Goal: Browse casually

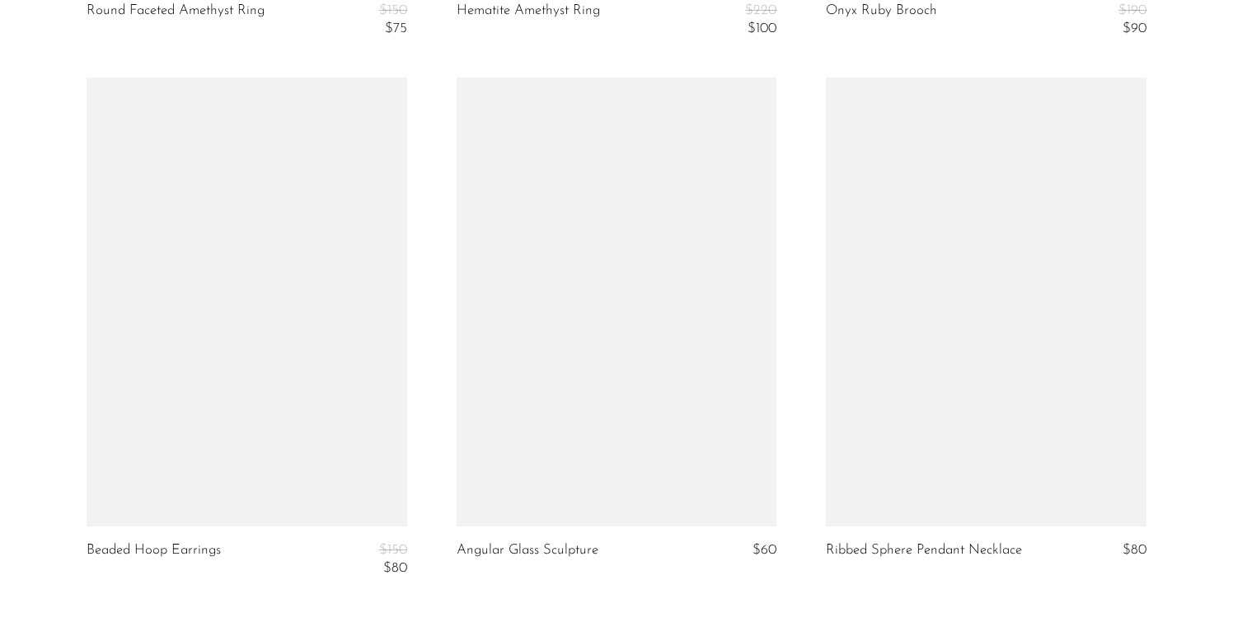
scroll to position [6301, 0]
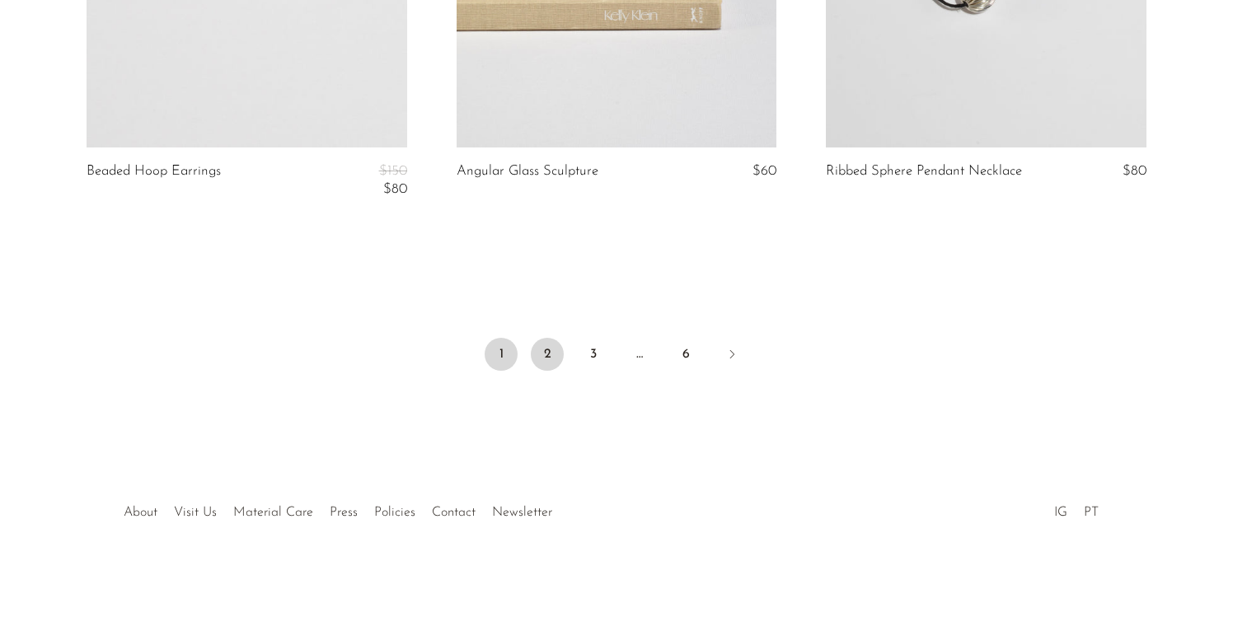
click at [552, 346] on link "2" at bounding box center [547, 354] width 33 height 33
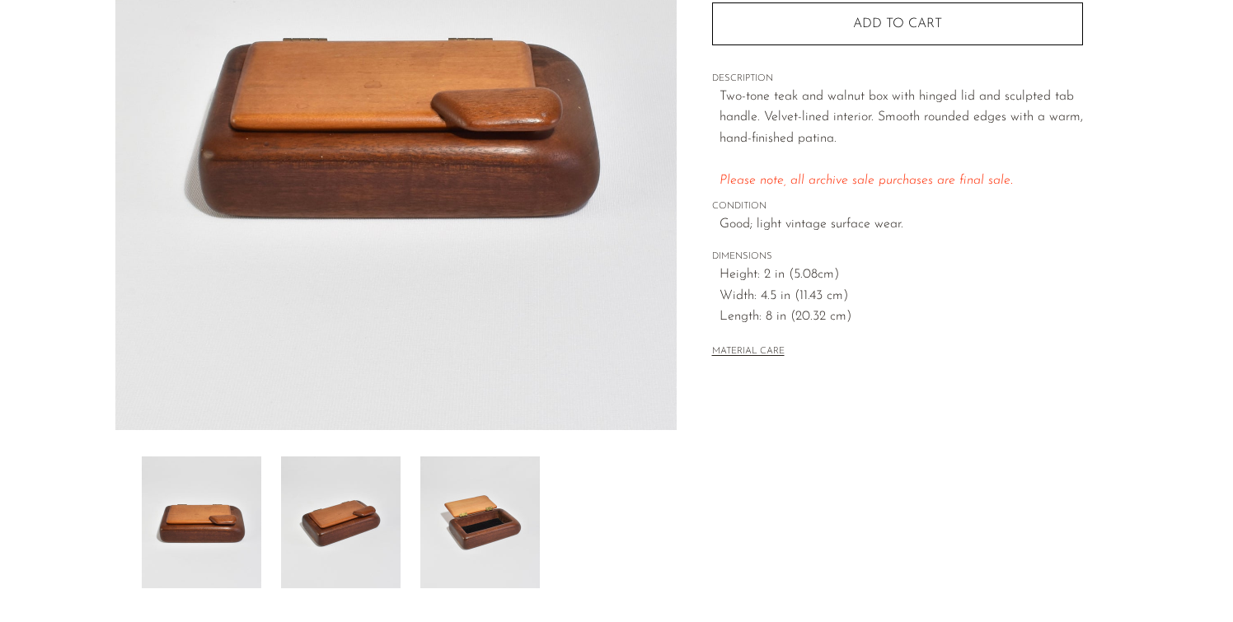
scroll to position [236, 0]
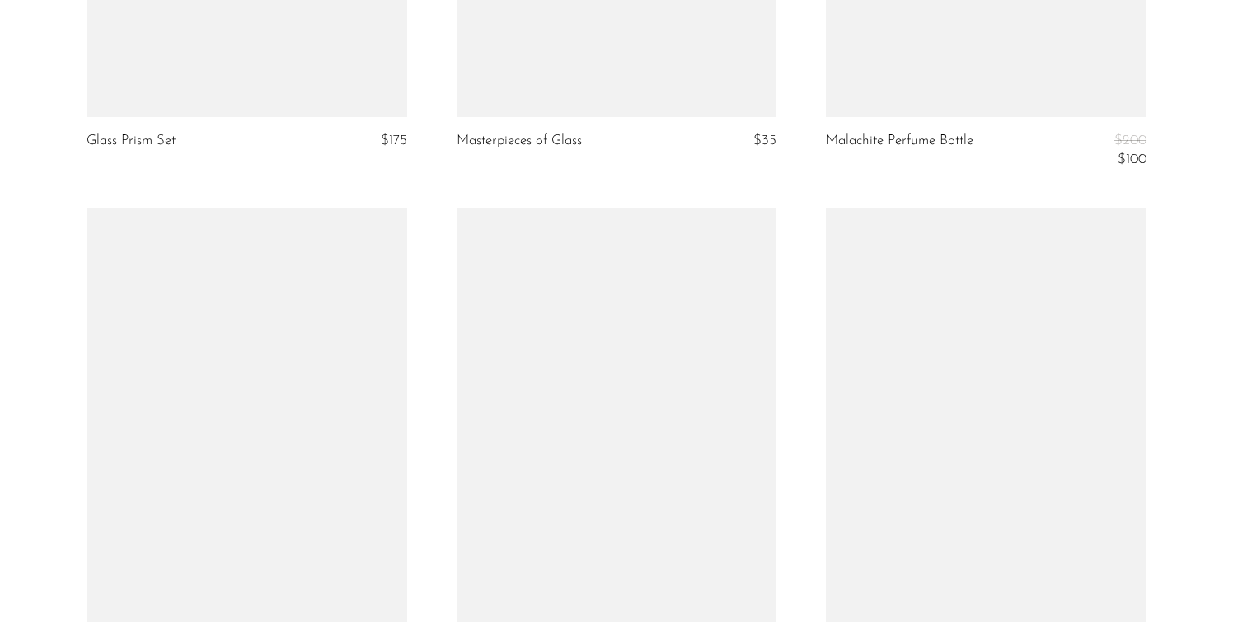
scroll to position [3944, 0]
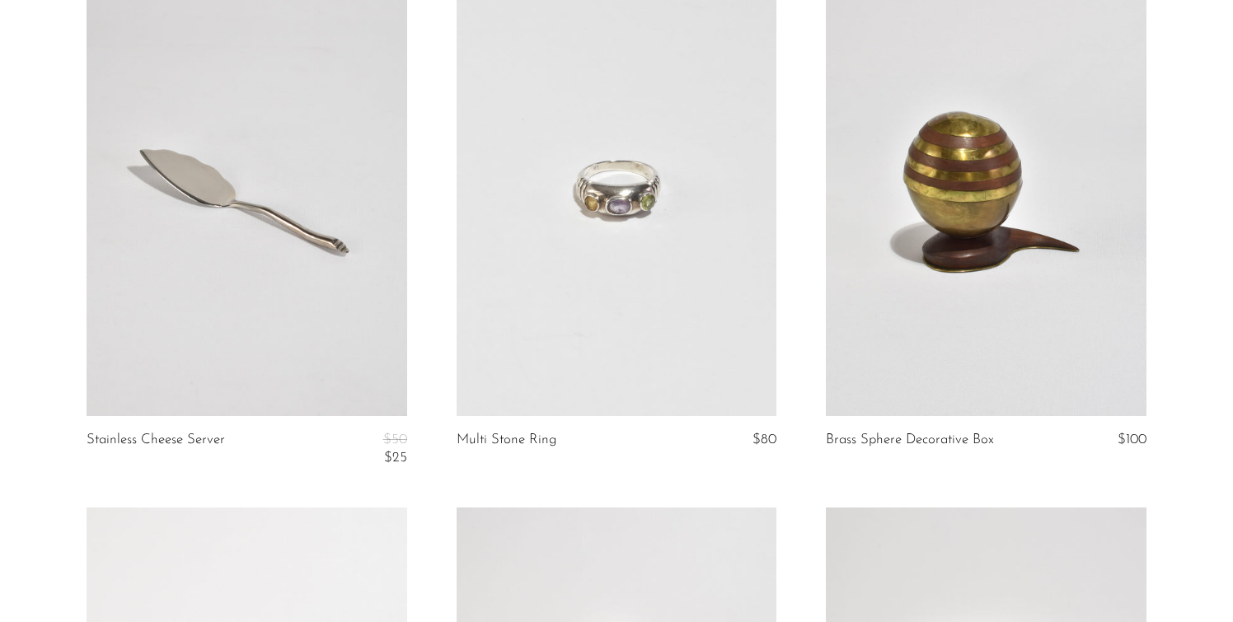
scroll to position [3954, 0]
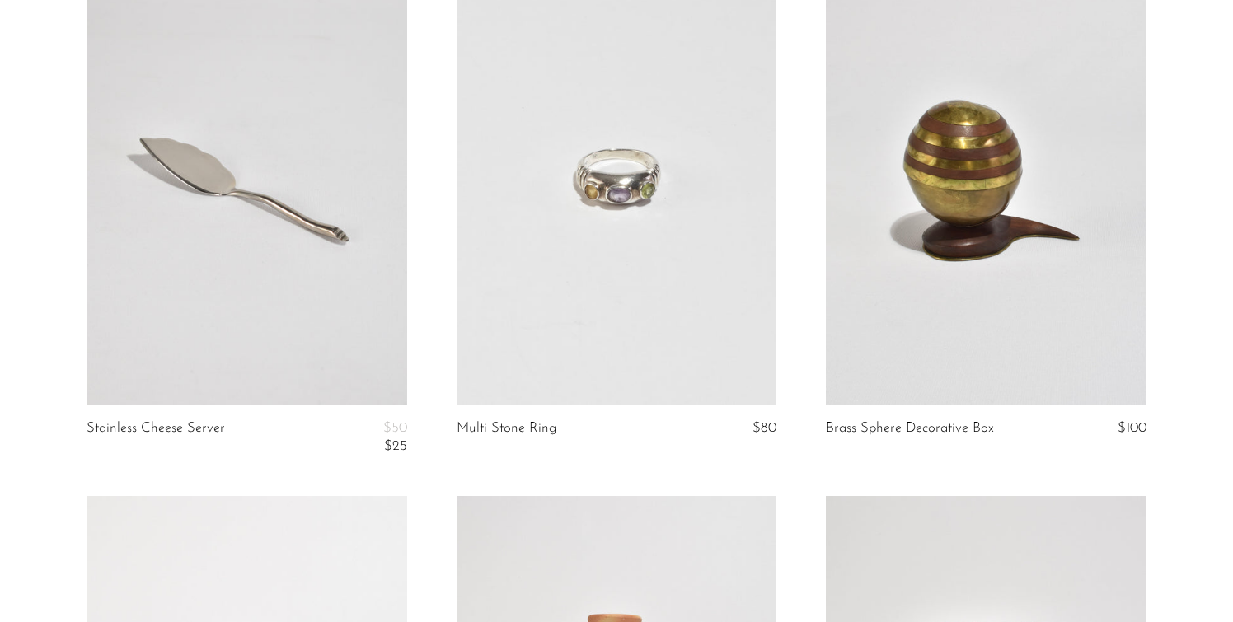
click at [933, 298] on link at bounding box center [986, 180] width 321 height 448
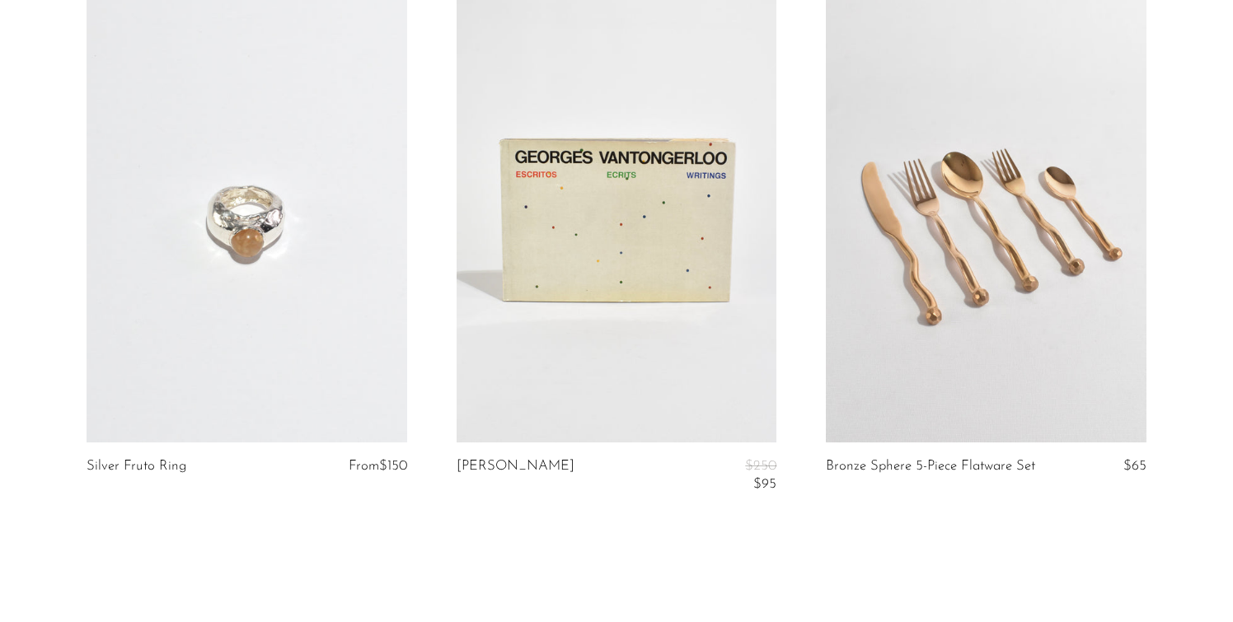
scroll to position [6372, 0]
